Goal: Task Accomplishment & Management: Manage account settings

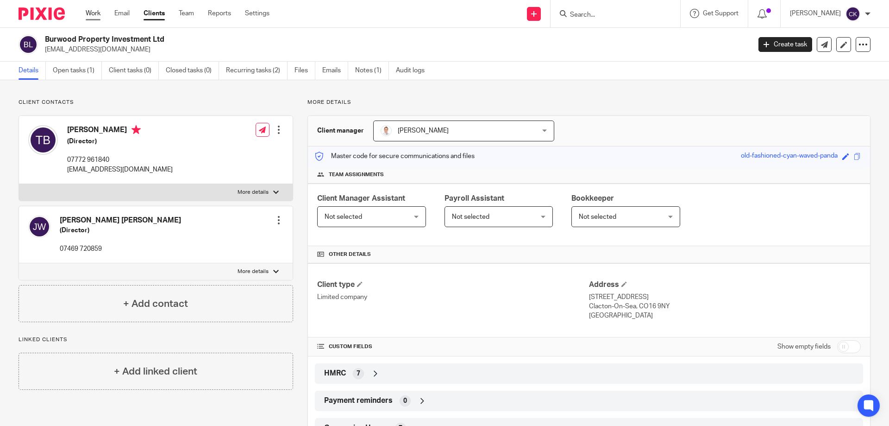
click at [94, 16] on link "Work" at bounding box center [93, 13] width 15 height 9
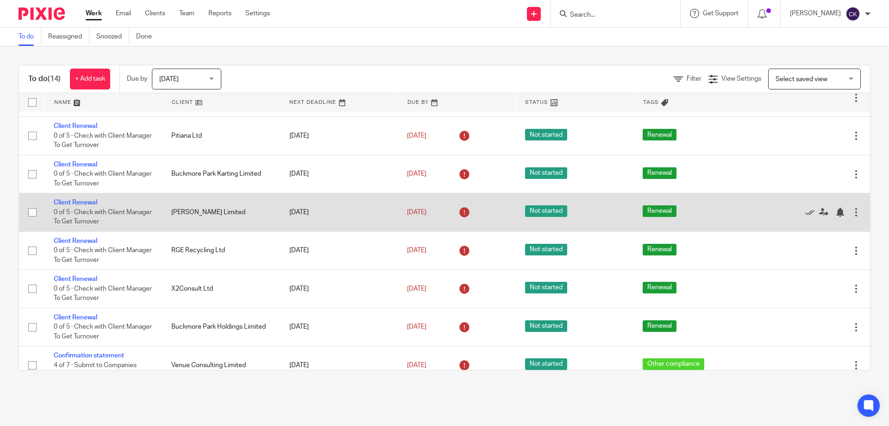
scroll to position [93, 0]
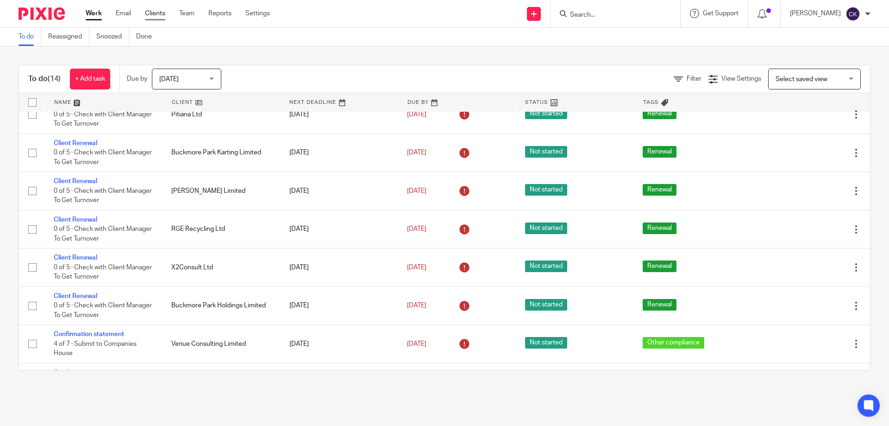
click at [149, 18] on link "Clients" at bounding box center [155, 13] width 20 height 9
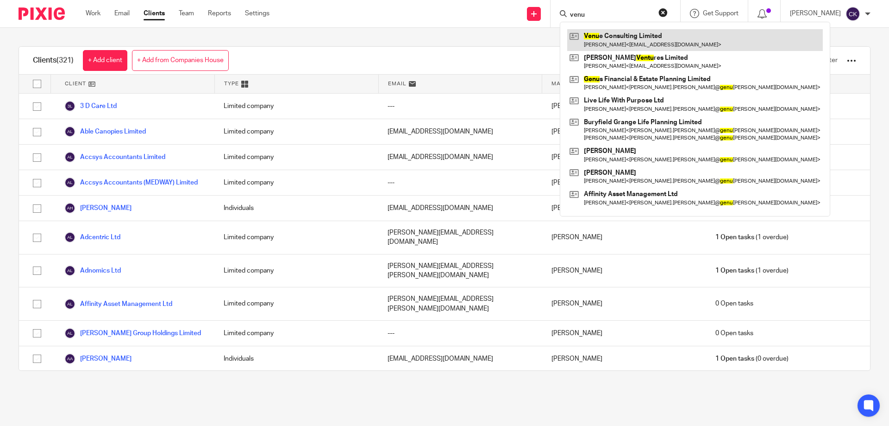
type input "venu"
click at [609, 36] on link at bounding box center [695, 39] width 256 height 21
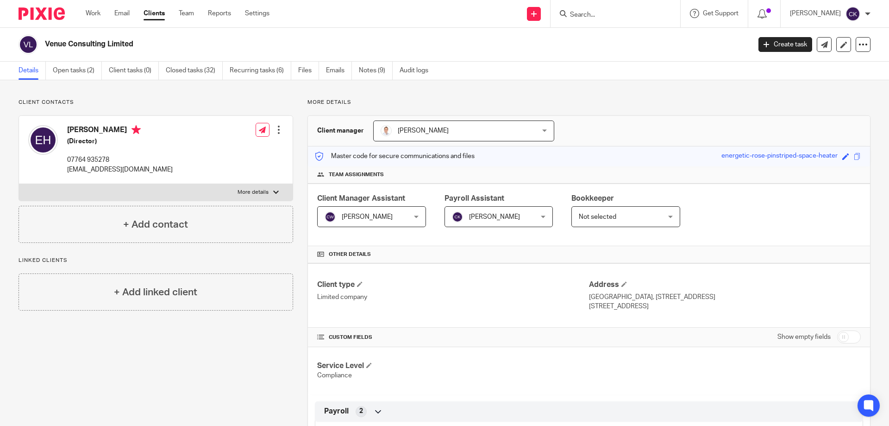
click at [846, 335] on input "checkbox" at bounding box center [850, 336] width 24 height 13
checkbox input "true"
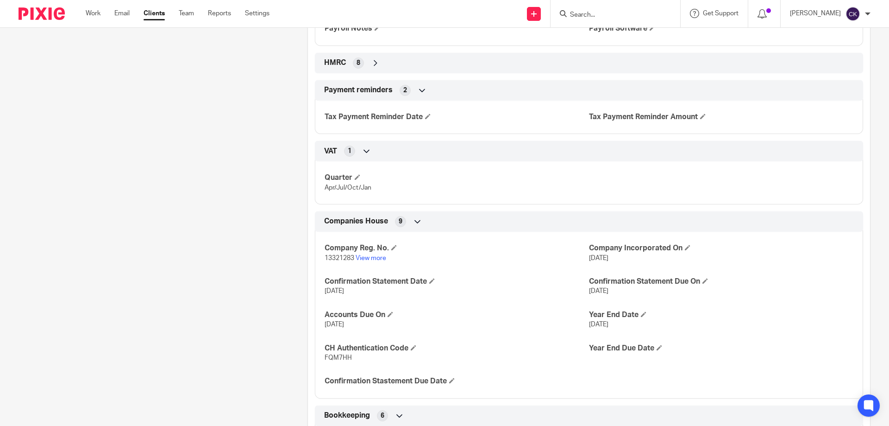
scroll to position [602, 0]
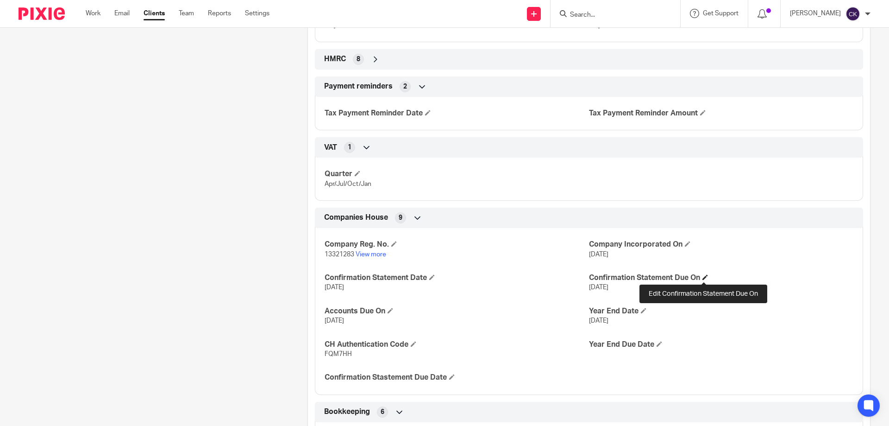
click at [703, 278] on span at bounding box center [706, 277] width 6 height 6
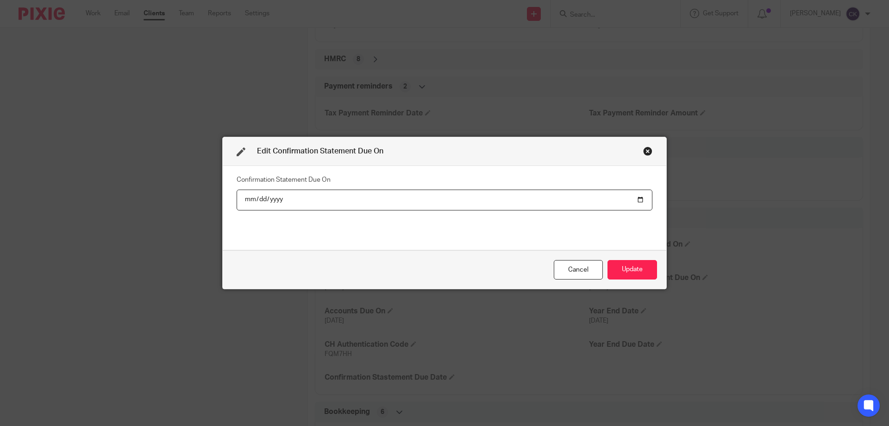
click at [279, 195] on input "2025-09-20" at bounding box center [445, 199] width 416 height 21
click at [279, 197] on input "2025-09-20" at bounding box center [445, 199] width 416 height 21
click at [276, 198] on input "2025-09-20" at bounding box center [445, 199] width 416 height 21
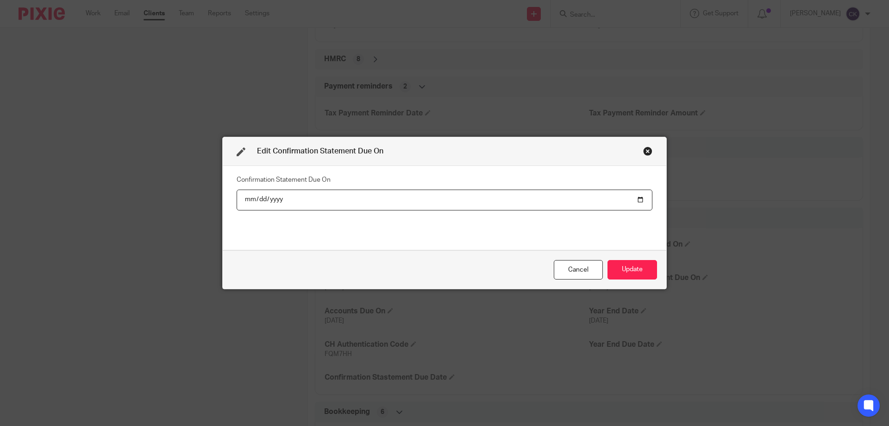
click at [276, 198] on input "2025-09-20" at bounding box center [445, 199] width 416 height 21
click at [280, 198] on input "2025-09-20" at bounding box center [445, 199] width 416 height 21
click at [273, 197] on input "2025-09-20" at bounding box center [445, 199] width 416 height 21
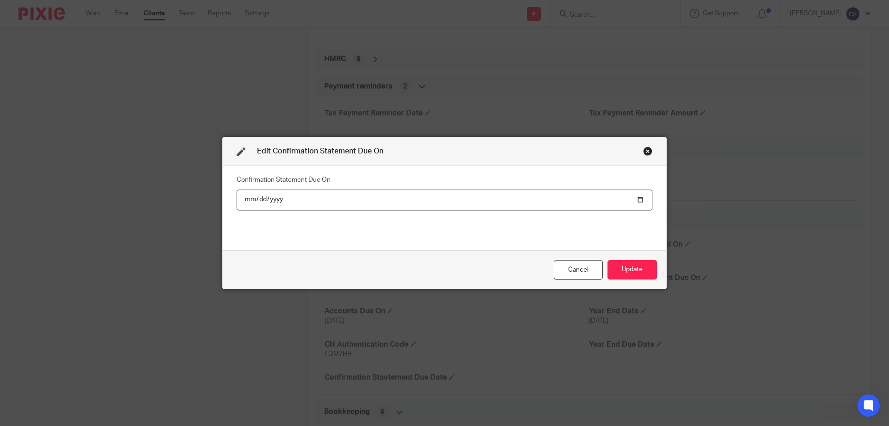
click at [273, 197] on input "2025-09-20" at bounding box center [445, 199] width 416 height 21
click at [266, 193] on input "2025-09-20" at bounding box center [445, 199] width 416 height 21
click at [249, 197] on input "2025-09-20" at bounding box center [445, 199] width 416 height 21
click at [281, 194] on input "2025-09-20" at bounding box center [445, 199] width 416 height 21
click at [278, 197] on input "2025-09-20" at bounding box center [445, 199] width 416 height 21
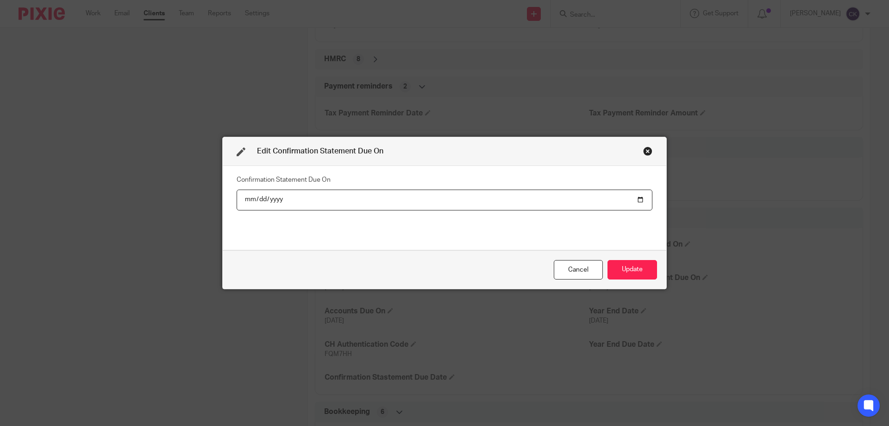
click at [274, 198] on input "2025-09-20" at bounding box center [445, 199] width 416 height 21
type input "2026-09-20"
click at [608, 260] on button "Update" at bounding box center [633, 270] width 50 height 20
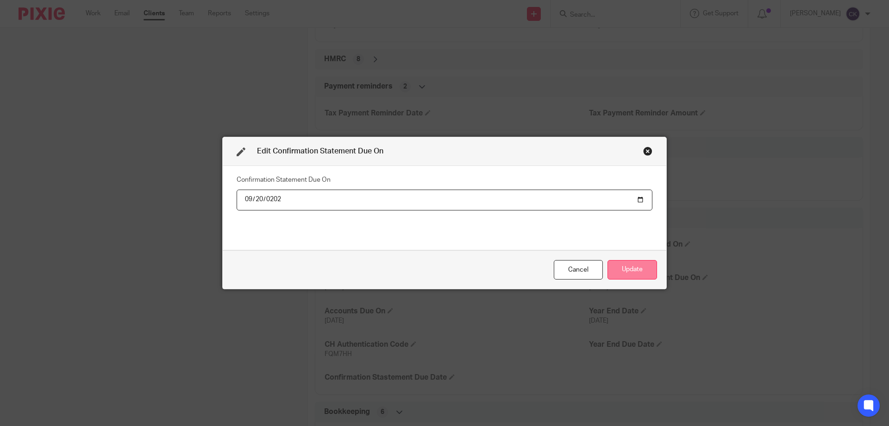
click at [615, 265] on button "Update" at bounding box center [633, 270] width 50 height 20
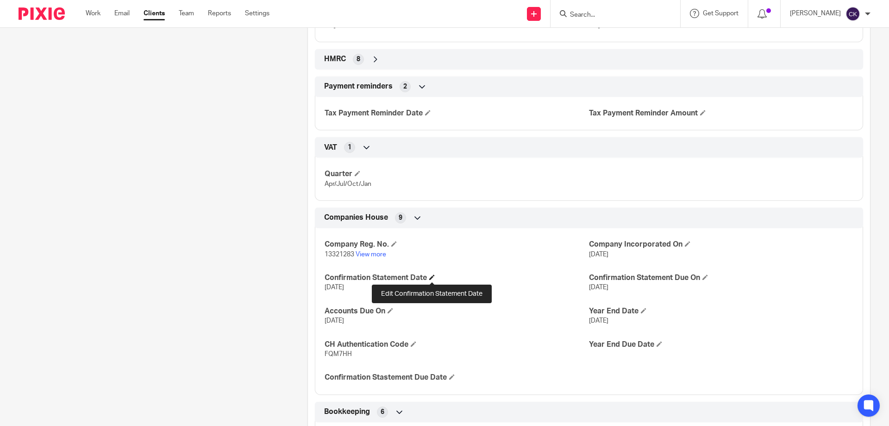
click at [432, 277] on span at bounding box center [432, 277] width 6 height 6
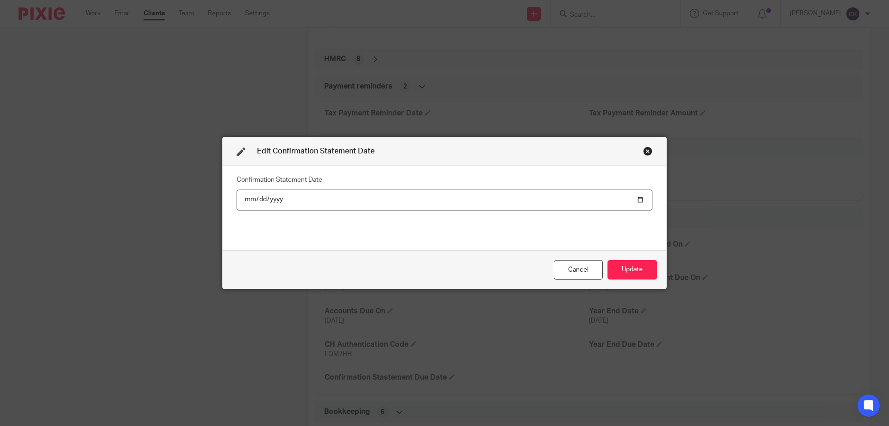
click at [277, 196] on input "2024-09-06" at bounding box center [445, 199] width 416 height 21
type input "2026-09-06"
click at [608, 260] on button "Update" at bounding box center [633, 270] width 50 height 20
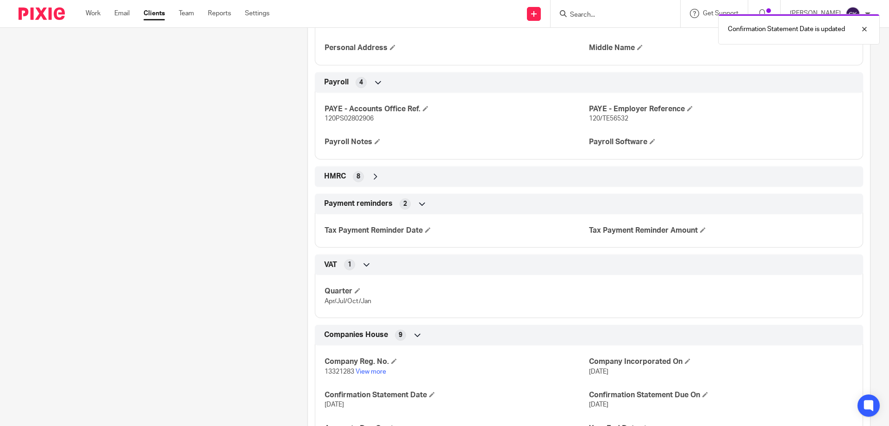
scroll to position [463, 0]
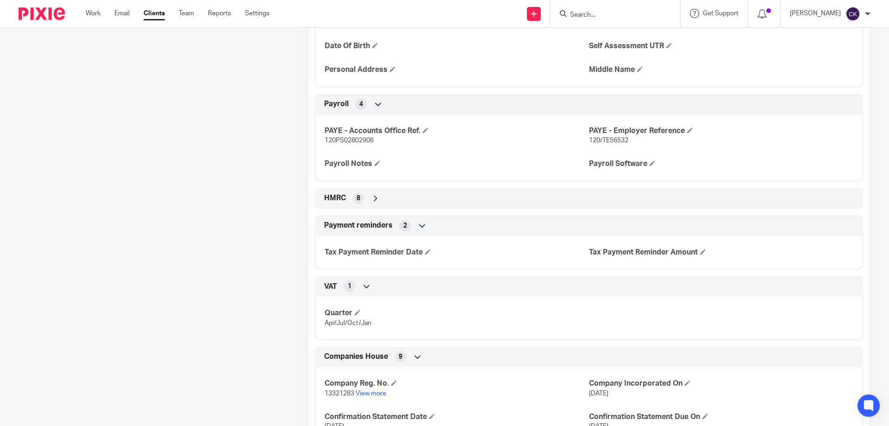
click at [611, 13] on input "Search" at bounding box center [610, 15] width 83 height 8
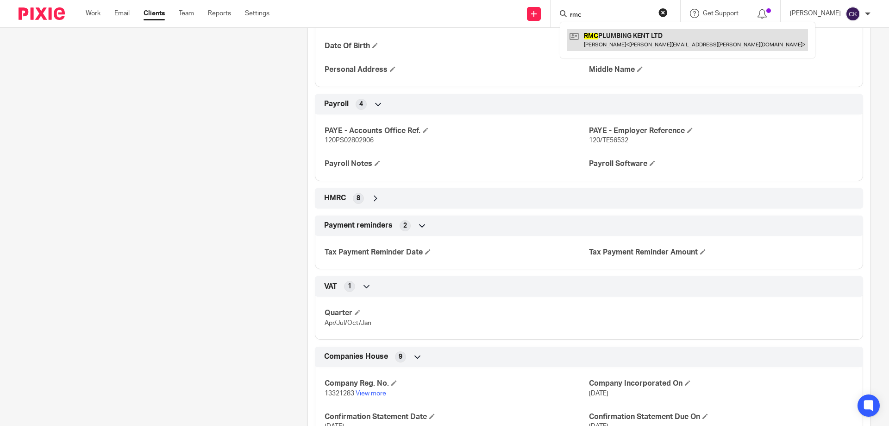
type input "rmc"
click at [624, 48] on link at bounding box center [687, 39] width 241 height 21
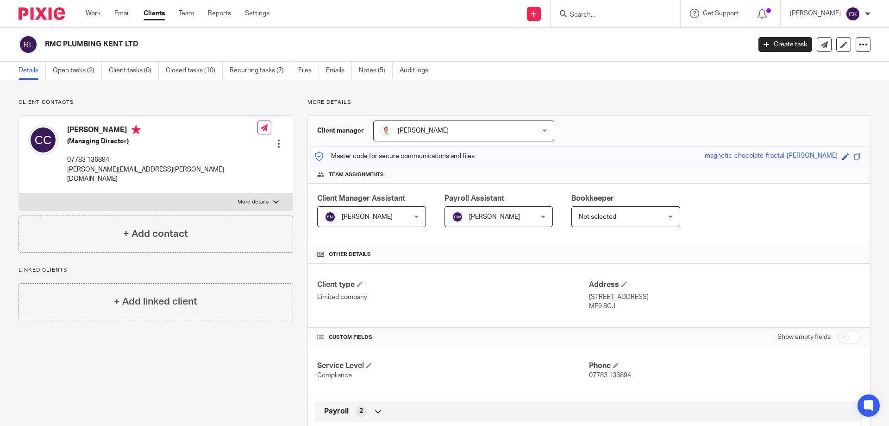
click at [597, 12] on input "Search" at bounding box center [610, 15] width 83 height 8
type input "atav"
click at [668, 13] on button "reset" at bounding box center [663, 12] width 9 height 9
click at [608, 12] on input "Search" at bounding box center [610, 15] width 83 height 8
type input "cam"
